Goal: Information Seeking & Learning: Learn about a topic

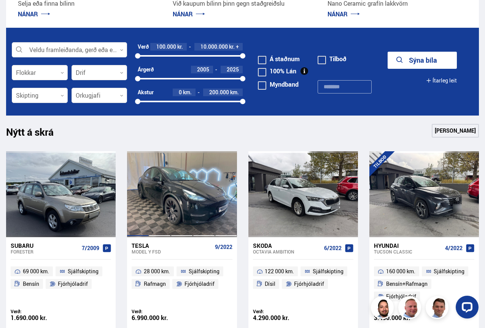
scroll to position [266, 0]
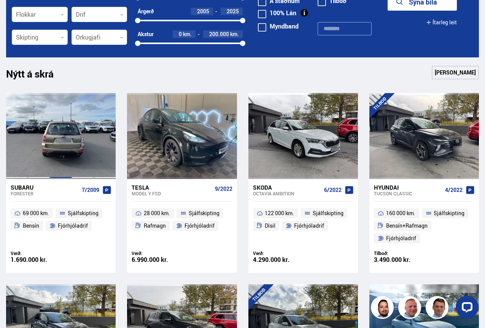
click at [64, 144] on div at bounding box center [61, 136] width 22 height 86
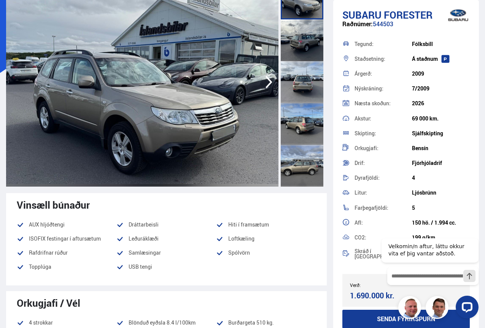
scroll to position [76, 0]
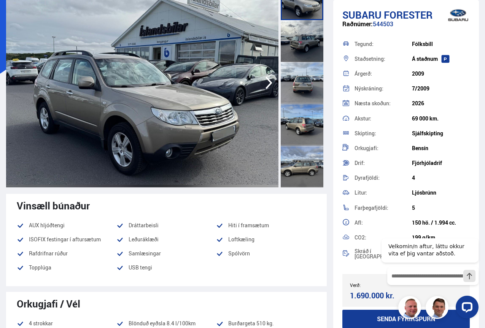
click at [266, 84] on icon "button" at bounding box center [268, 83] width 15 height 18
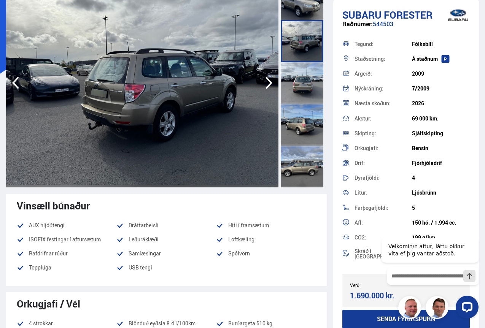
click at [266, 84] on icon "button" at bounding box center [268, 83] width 15 height 18
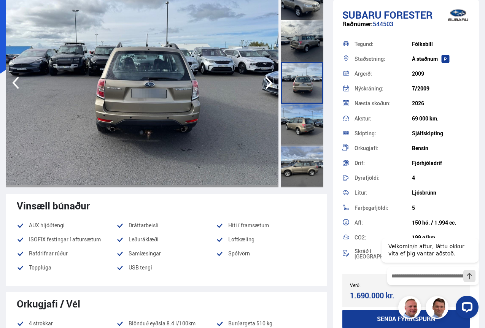
click at [268, 87] on icon "button" at bounding box center [269, 83] width 7 height 13
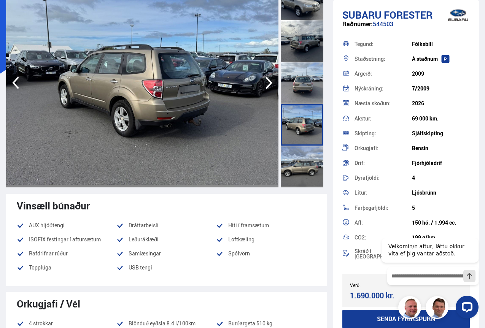
click at [271, 88] on icon "button" at bounding box center [268, 83] width 15 height 18
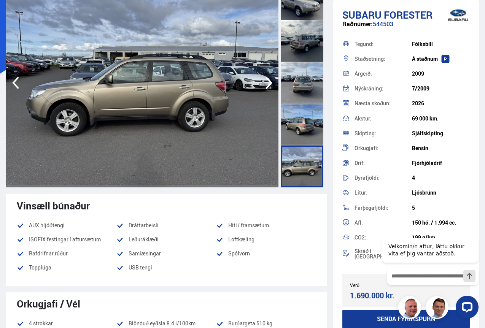
click at [271, 85] on icon "button" at bounding box center [268, 83] width 15 height 18
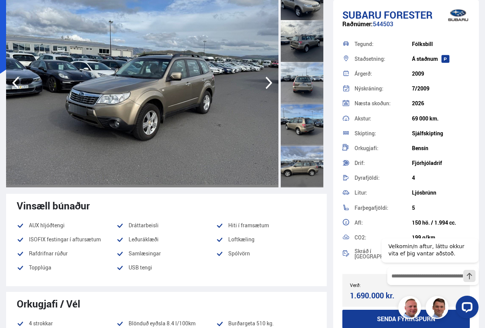
click at [271, 85] on icon "button" at bounding box center [268, 83] width 15 height 18
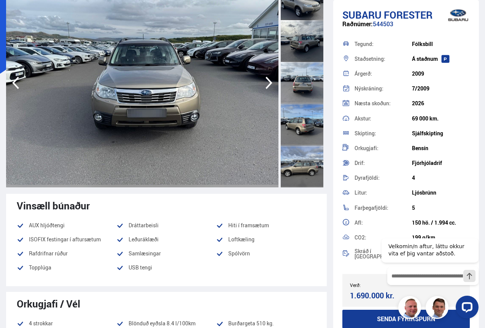
click at [271, 85] on icon "button" at bounding box center [268, 83] width 15 height 18
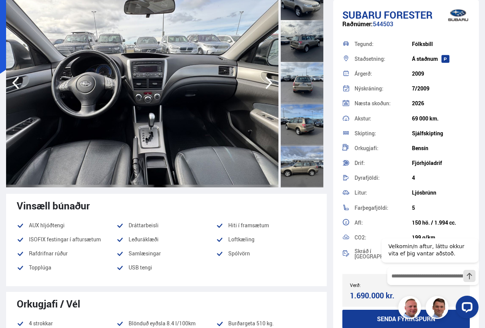
click at [271, 85] on icon "button" at bounding box center [268, 83] width 15 height 18
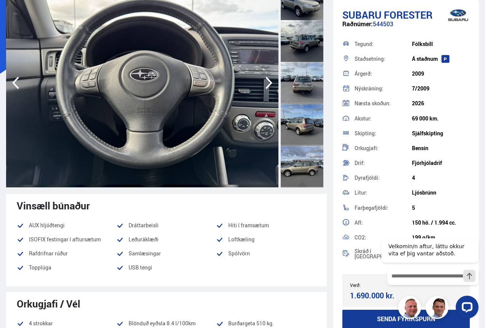
click at [270, 83] on icon "button" at bounding box center [268, 83] width 15 height 18
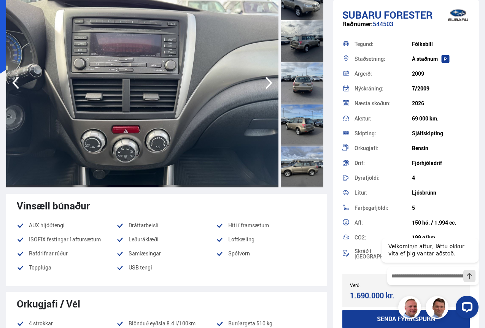
click at [270, 83] on icon "button" at bounding box center [268, 83] width 15 height 18
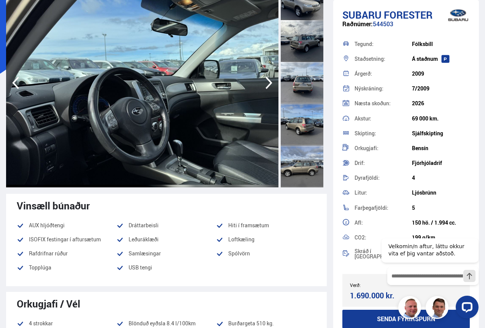
click at [270, 83] on icon "button" at bounding box center [268, 83] width 15 height 18
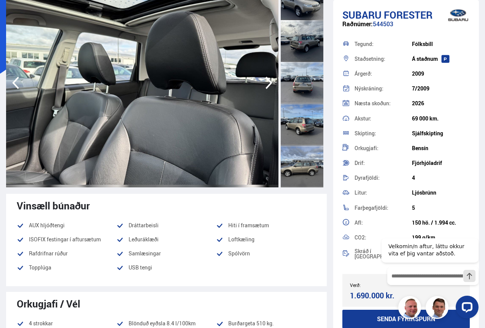
click at [270, 83] on icon "button" at bounding box center [268, 83] width 15 height 18
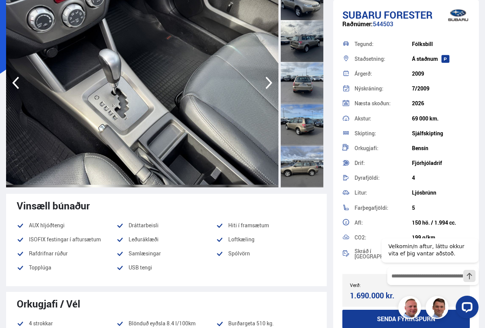
click at [270, 83] on icon "button" at bounding box center [268, 83] width 15 height 18
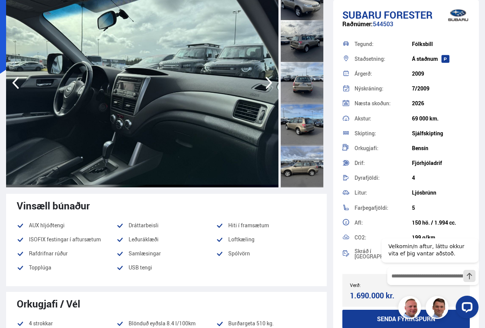
click at [270, 83] on icon "button" at bounding box center [268, 83] width 15 height 18
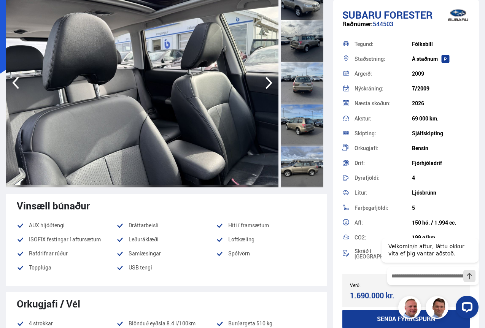
drag, startPoint x: 270, startPoint y: 83, endPoint x: 306, endPoint y: 285, distance: 204.8
click at [306, 285] on div "Vinsæll búnaður AUX hljóðtengi Dráttarbeisli Hiti í framsætum ISOFIX festingar …" at bounding box center [166, 240] width 321 height 92
